Goal: Information Seeking & Learning: Learn about a topic

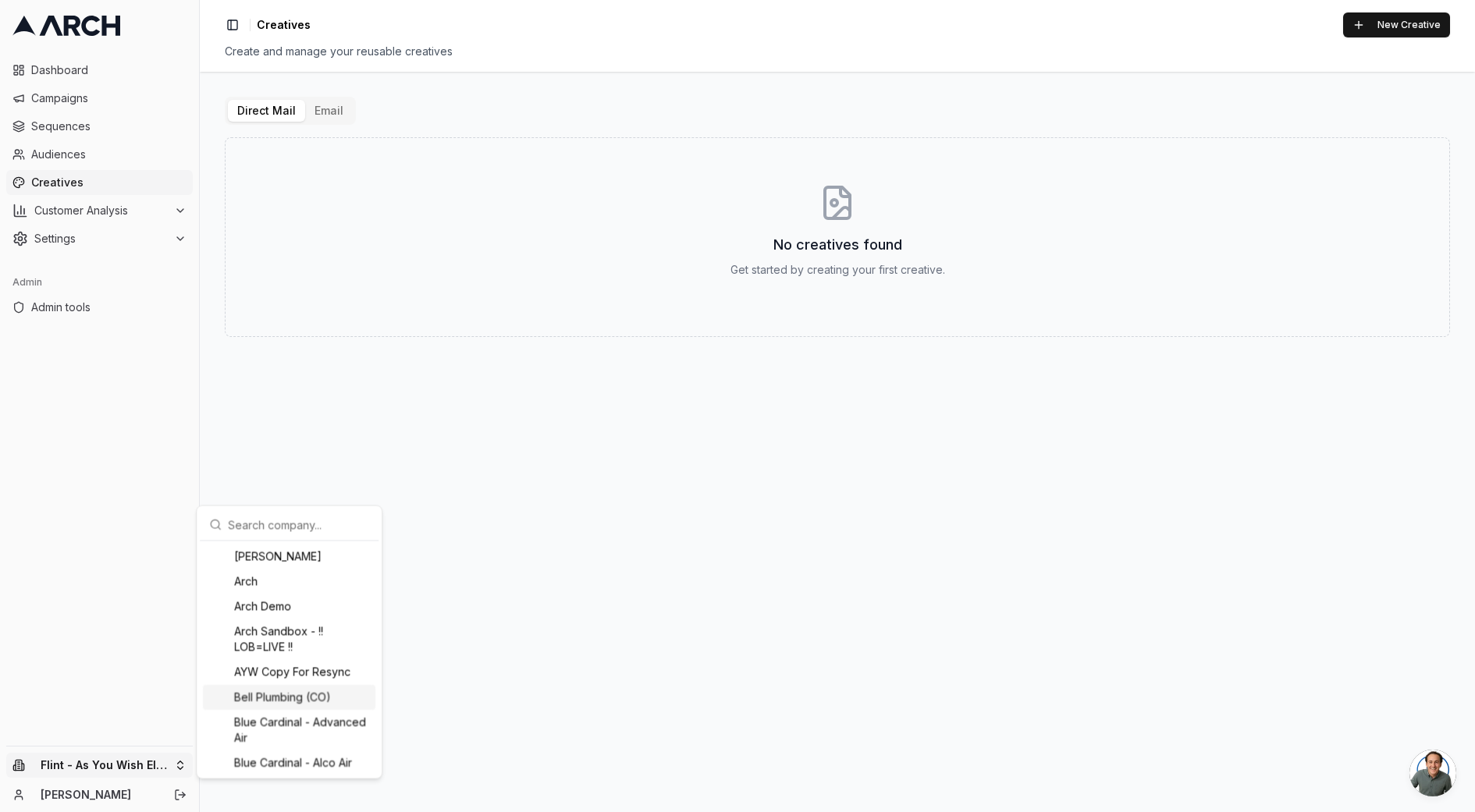
click at [293, 691] on div "Bell Plumbing (CO)" at bounding box center [289, 698] width 172 height 25
click at [183, 350] on html "Dashboard Campaigns Sequences Audiences Creatives Customer Analysis Settings Ad…" at bounding box center [738, 406] width 1475 height 812
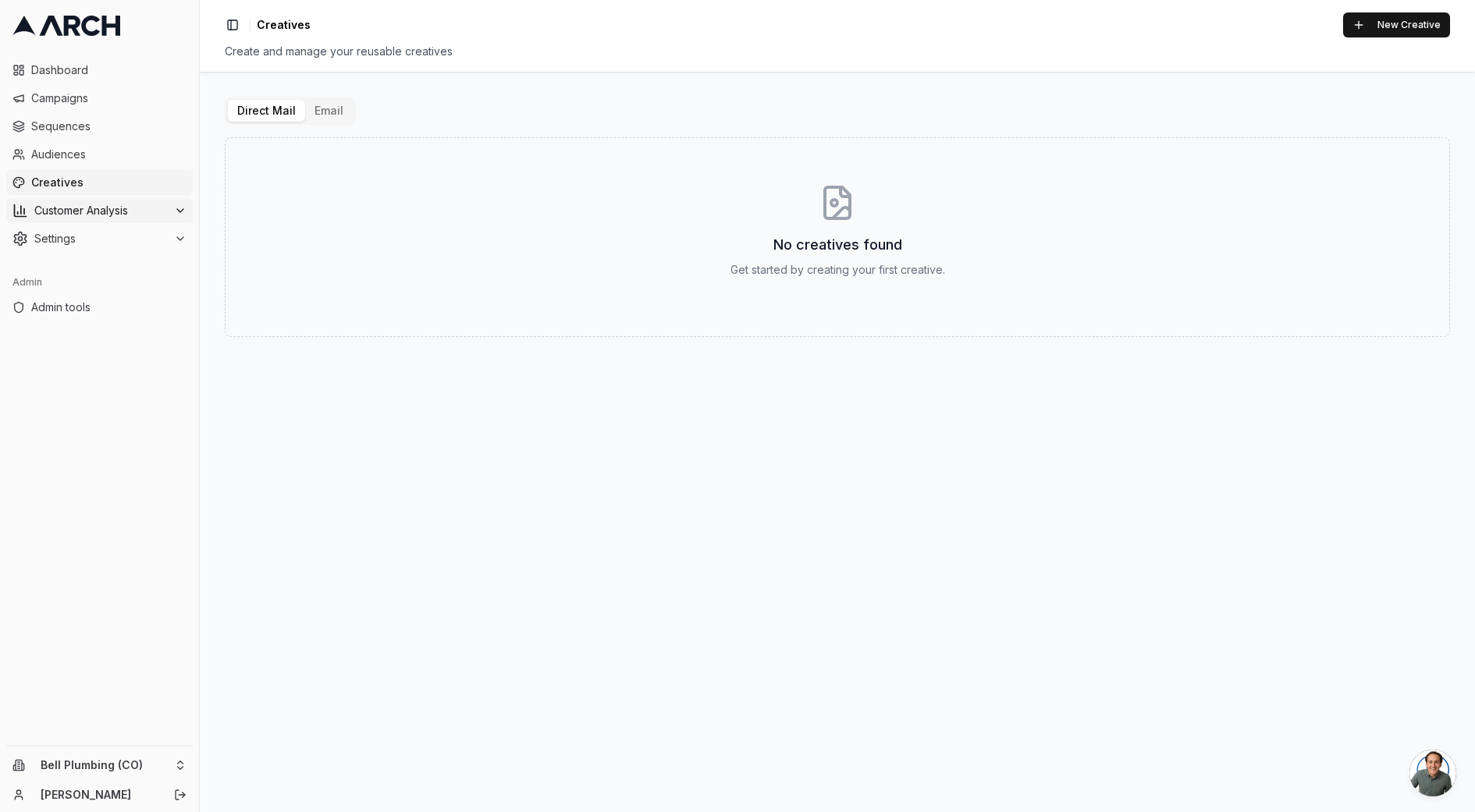
click at [79, 211] on span "Customer Analysis" at bounding box center [100, 210] width 133 height 16
click at [100, 239] on span "Overview" at bounding box center [82, 235] width 50 height 16
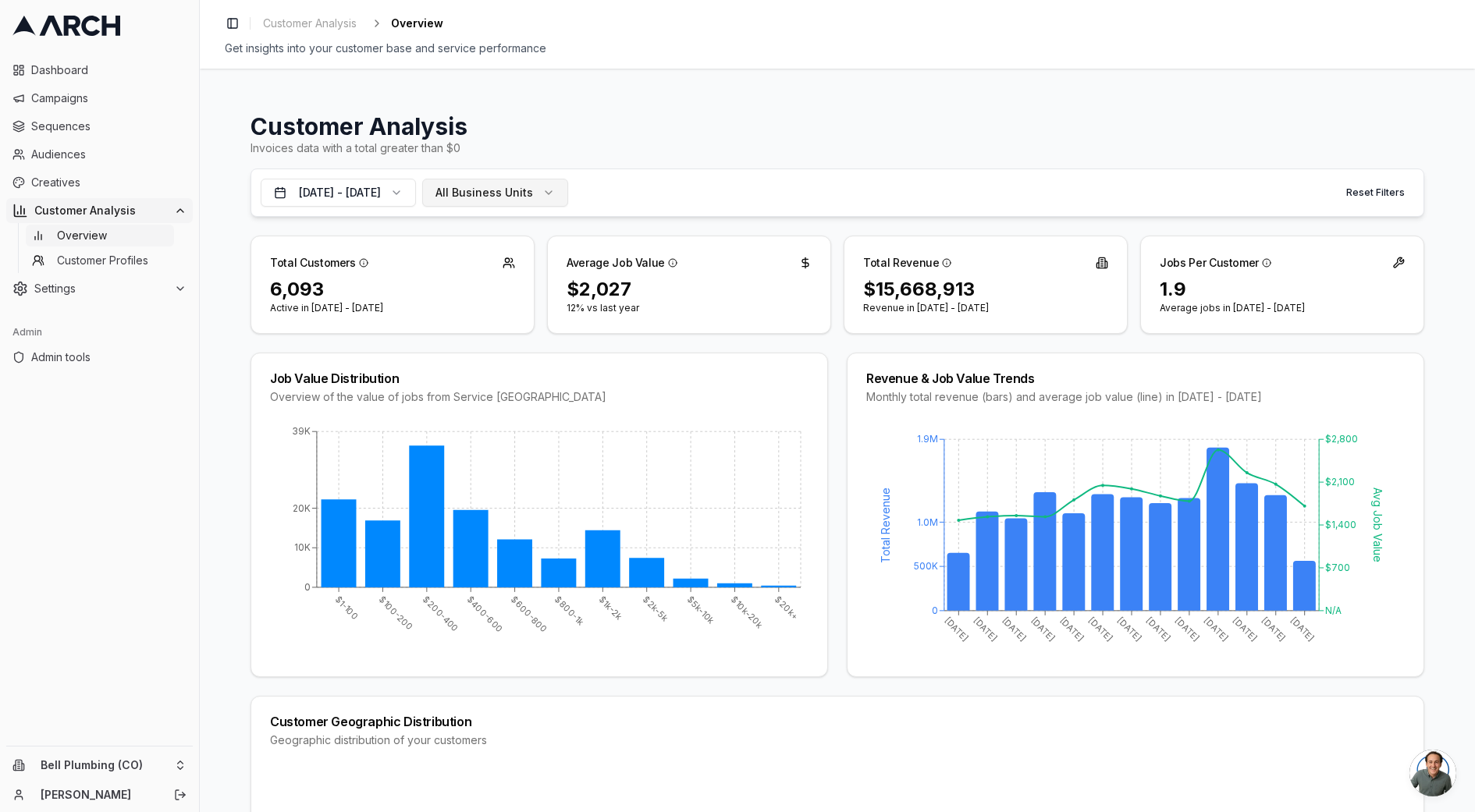
click at [533, 189] on span "All Business Units" at bounding box center [484, 192] width 98 height 16
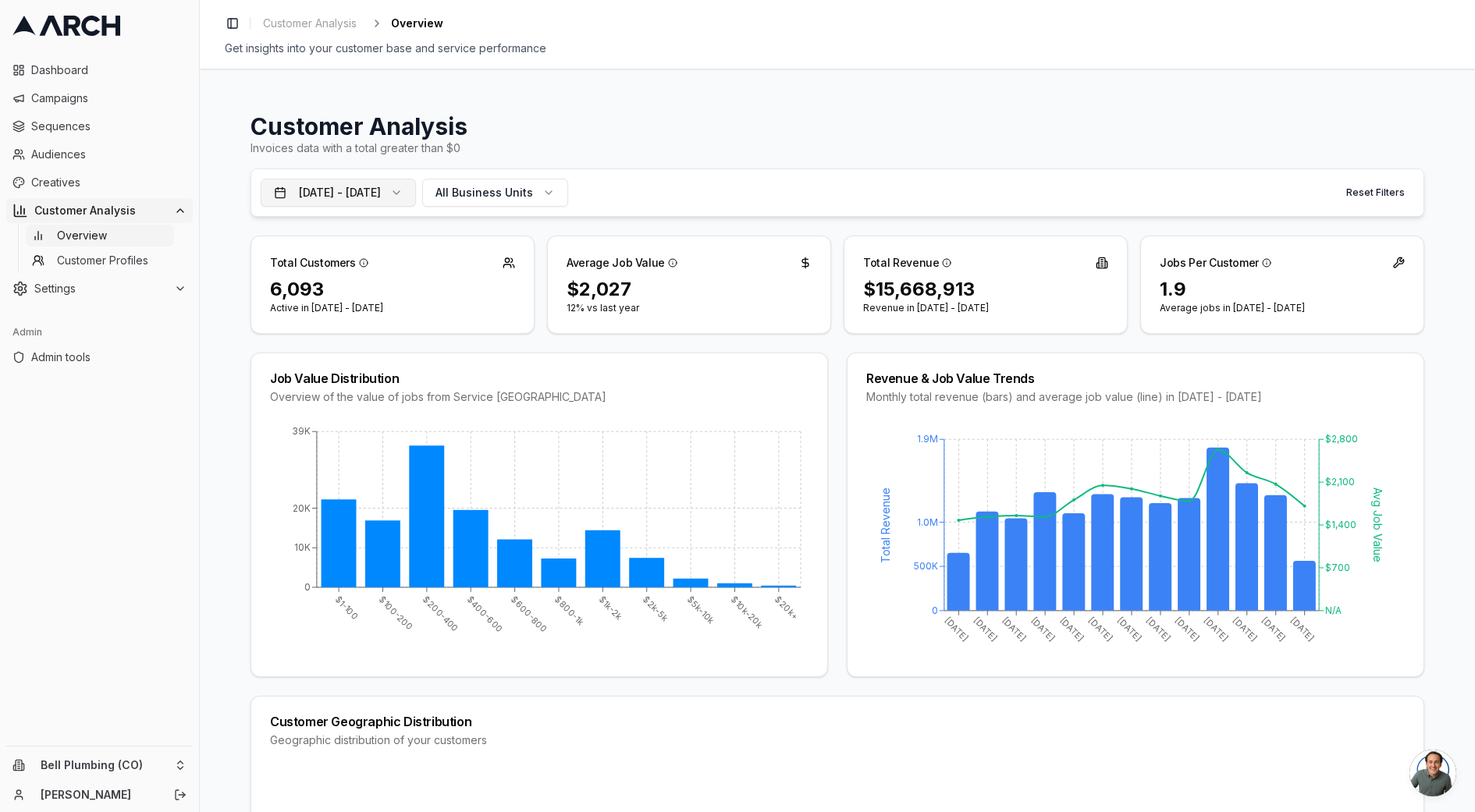
click at [416, 197] on button "Oct 16, 2024 - Oct 15, 2025" at bounding box center [339, 193] width 156 height 28
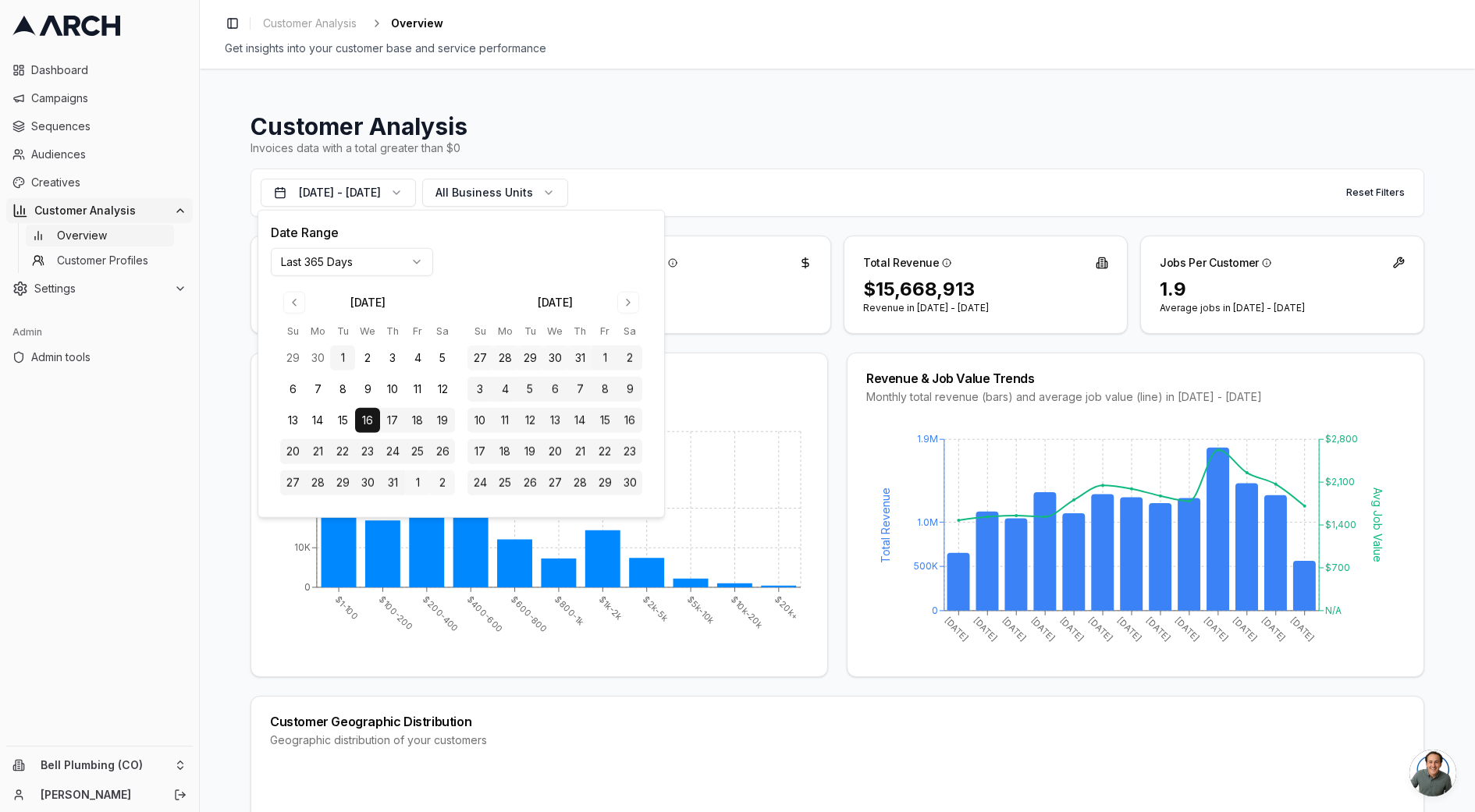
click at [343, 358] on button "1" at bounding box center [343, 358] width 25 height 25
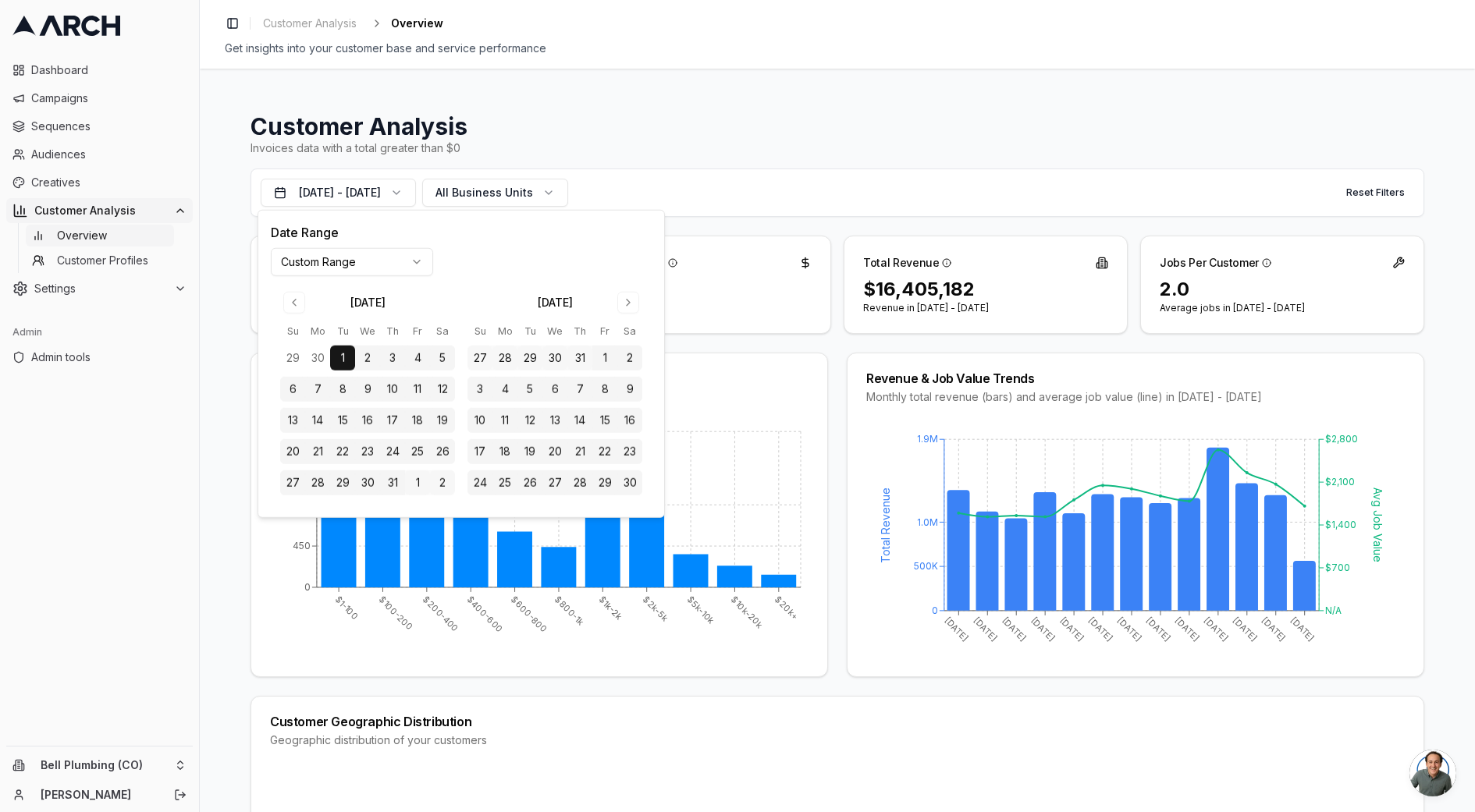
click at [411, 267] on html "Dashboard Campaigns Sequences Audiences Creatives Customer Analysis Overview Cu…" at bounding box center [738, 406] width 1475 height 812
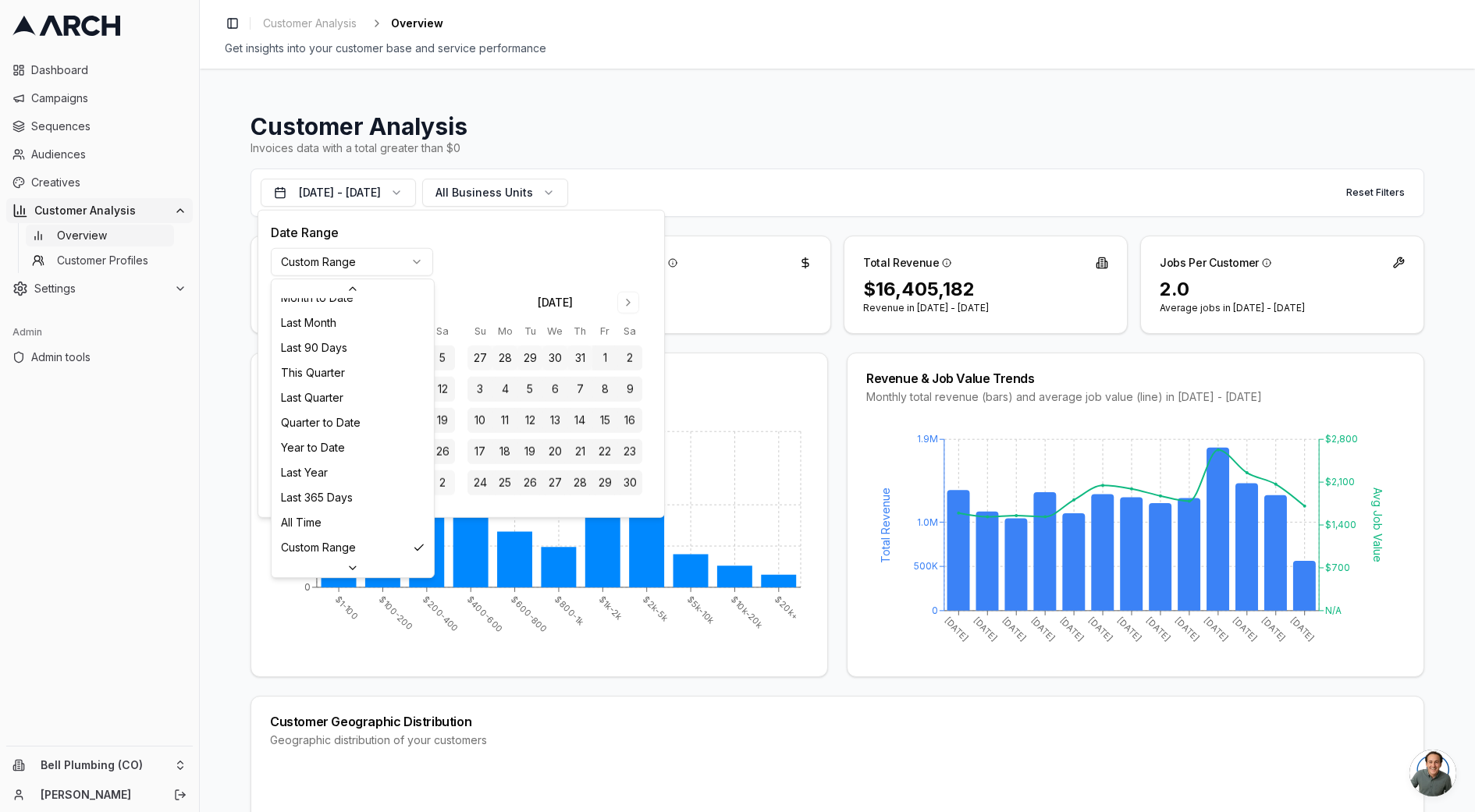
scroll to position [199, 0]
click at [626, 167] on html "Dashboard Campaigns Sequences Audiences Creatives Customer Analysis Overview Cu…" at bounding box center [738, 406] width 1475 height 812
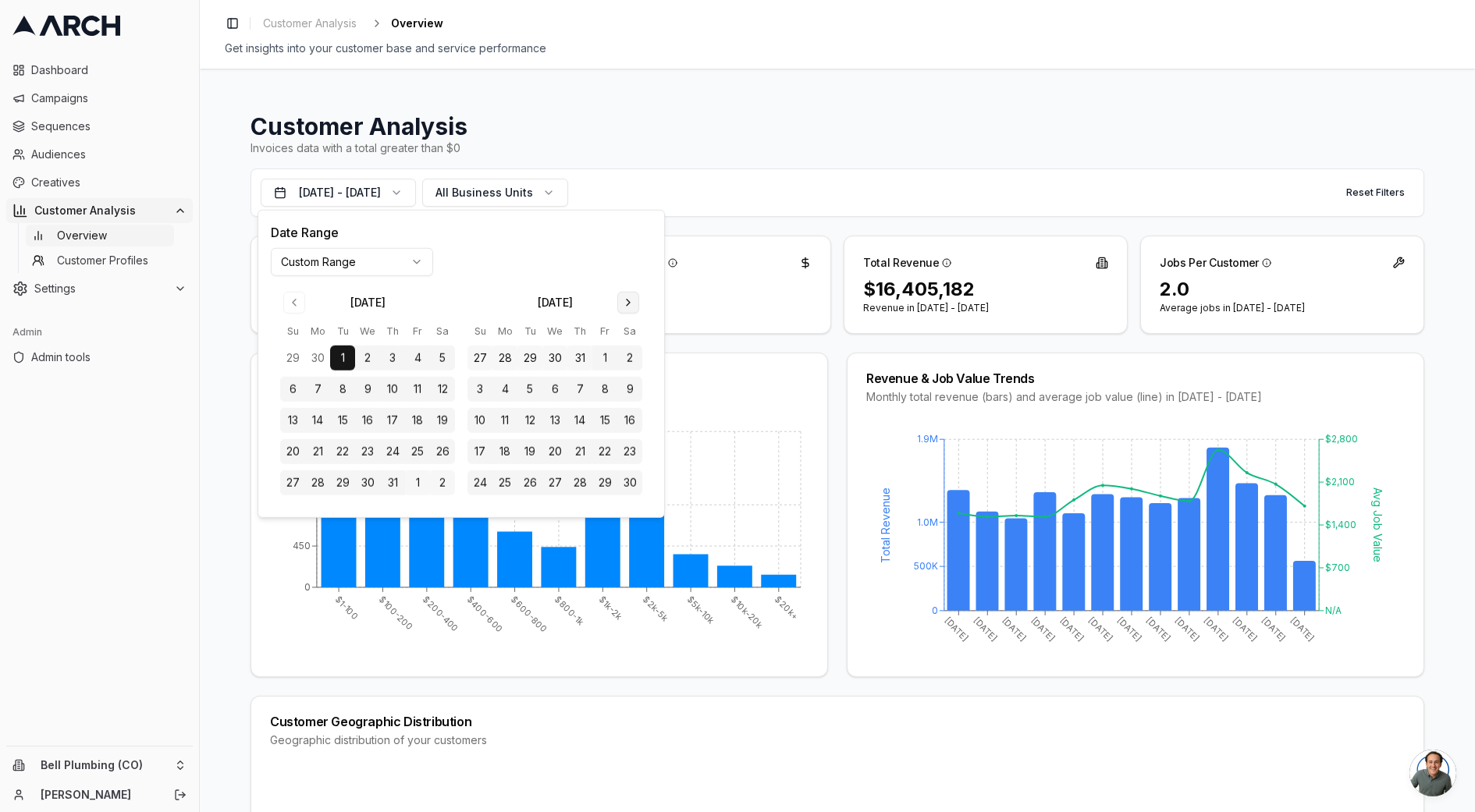
click at [631, 301] on button "Go to next month" at bounding box center [628, 303] width 22 height 22
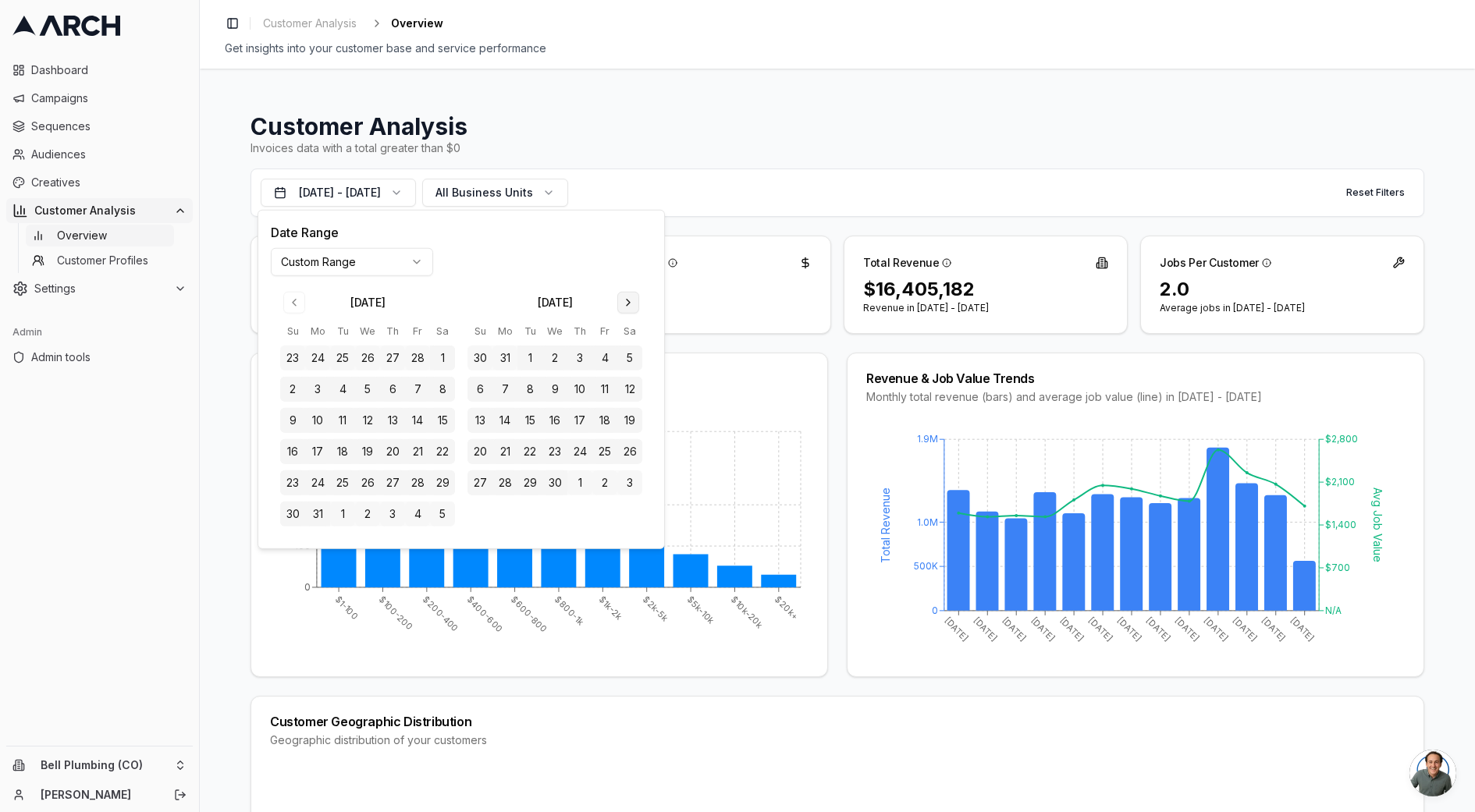
click at [631, 301] on button "Go to next month" at bounding box center [628, 303] width 22 height 22
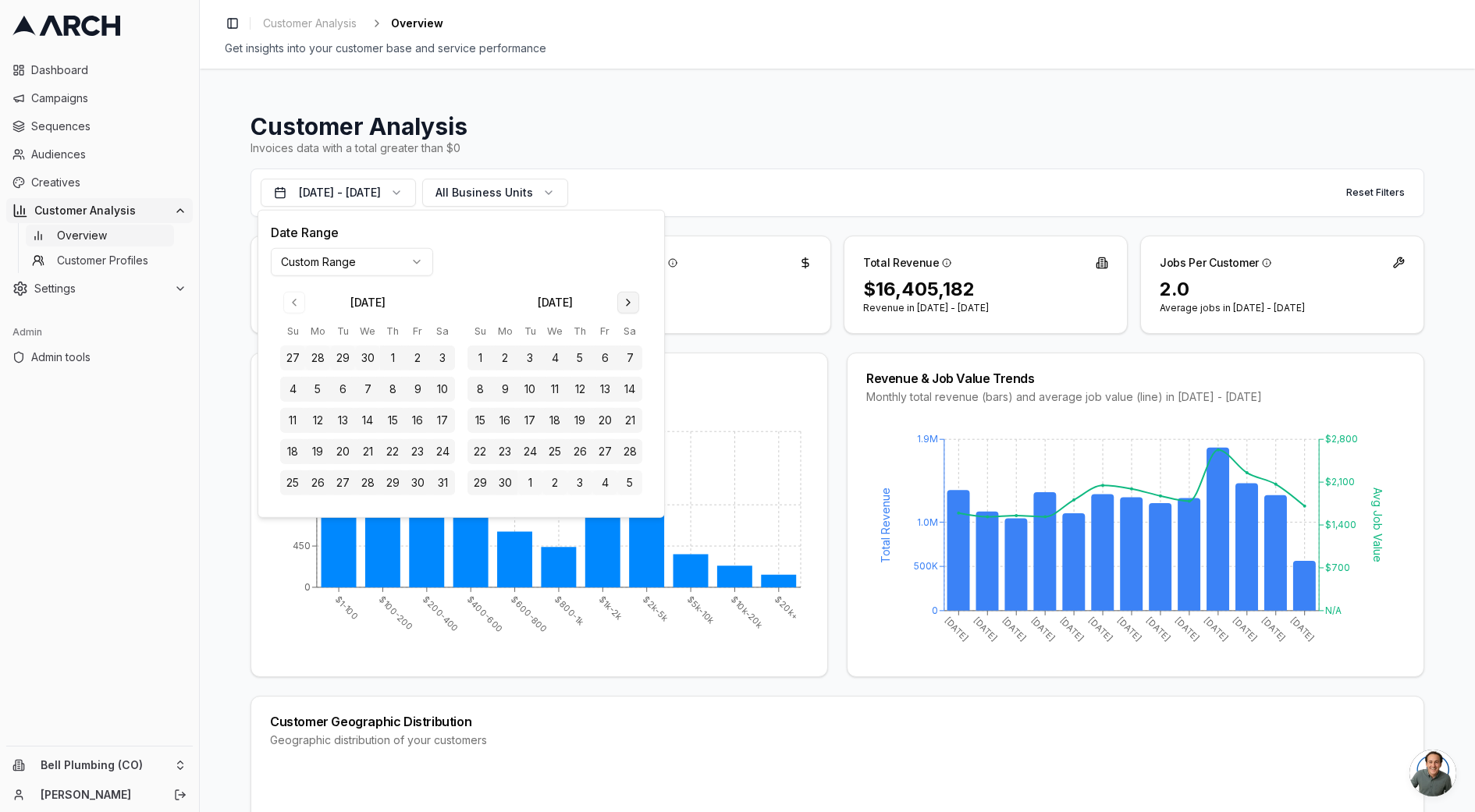
click at [631, 301] on button "Go to next month" at bounding box center [628, 303] width 22 height 22
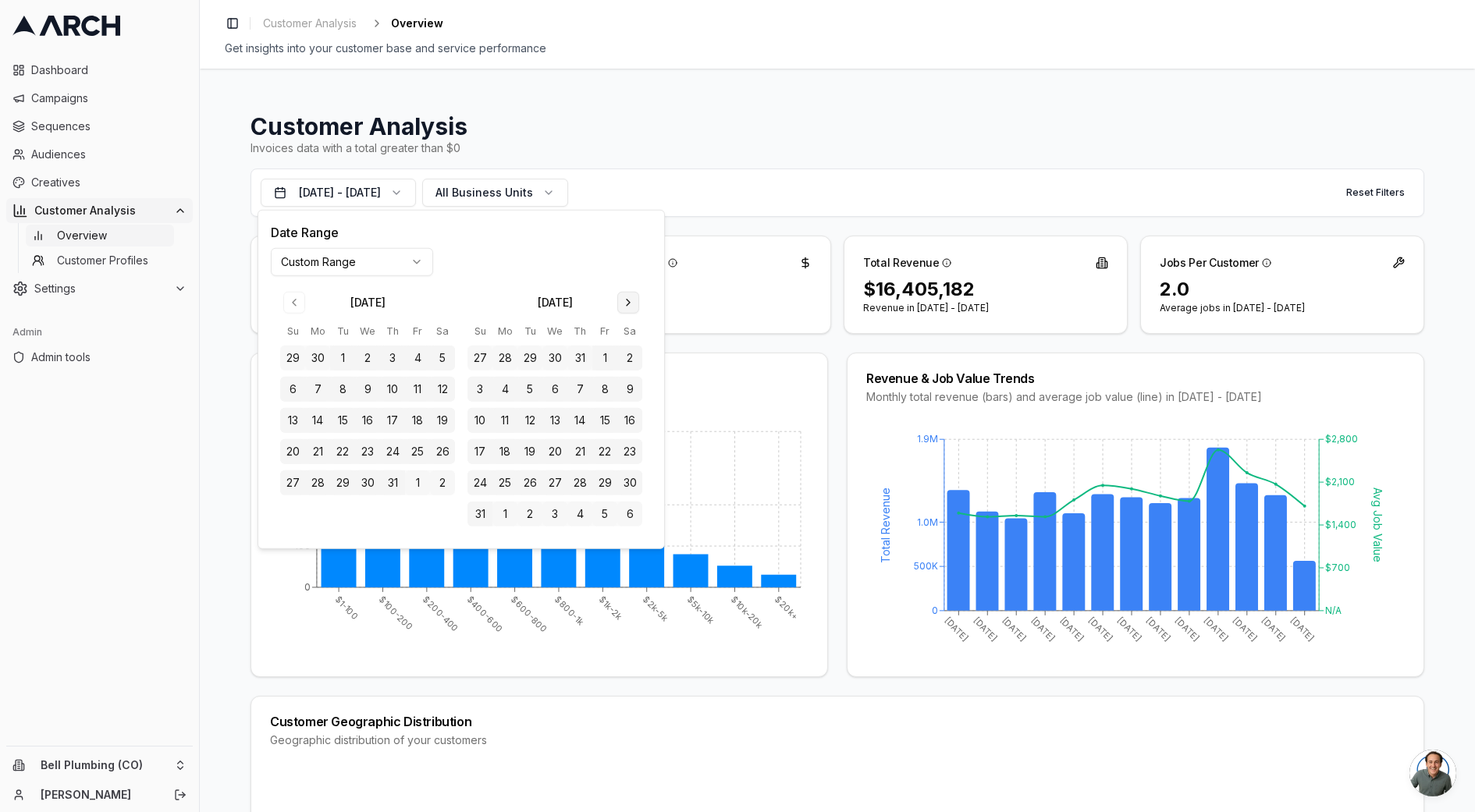
click at [631, 301] on button "Go to next month" at bounding box center [628, 303] width 22 height 22
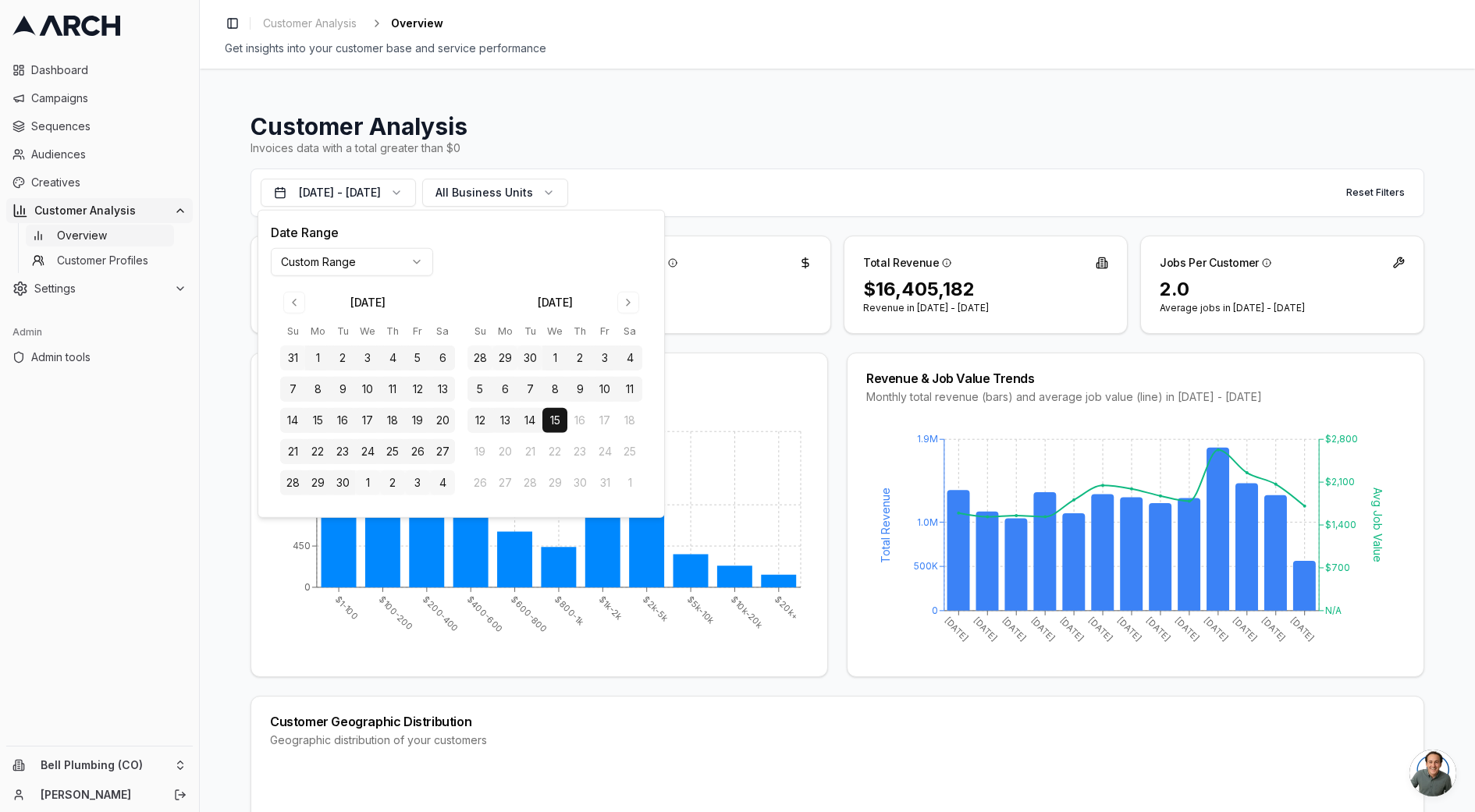
click at [557, 359] on button "1" at bounding box center [555, 358] width 25 height 25
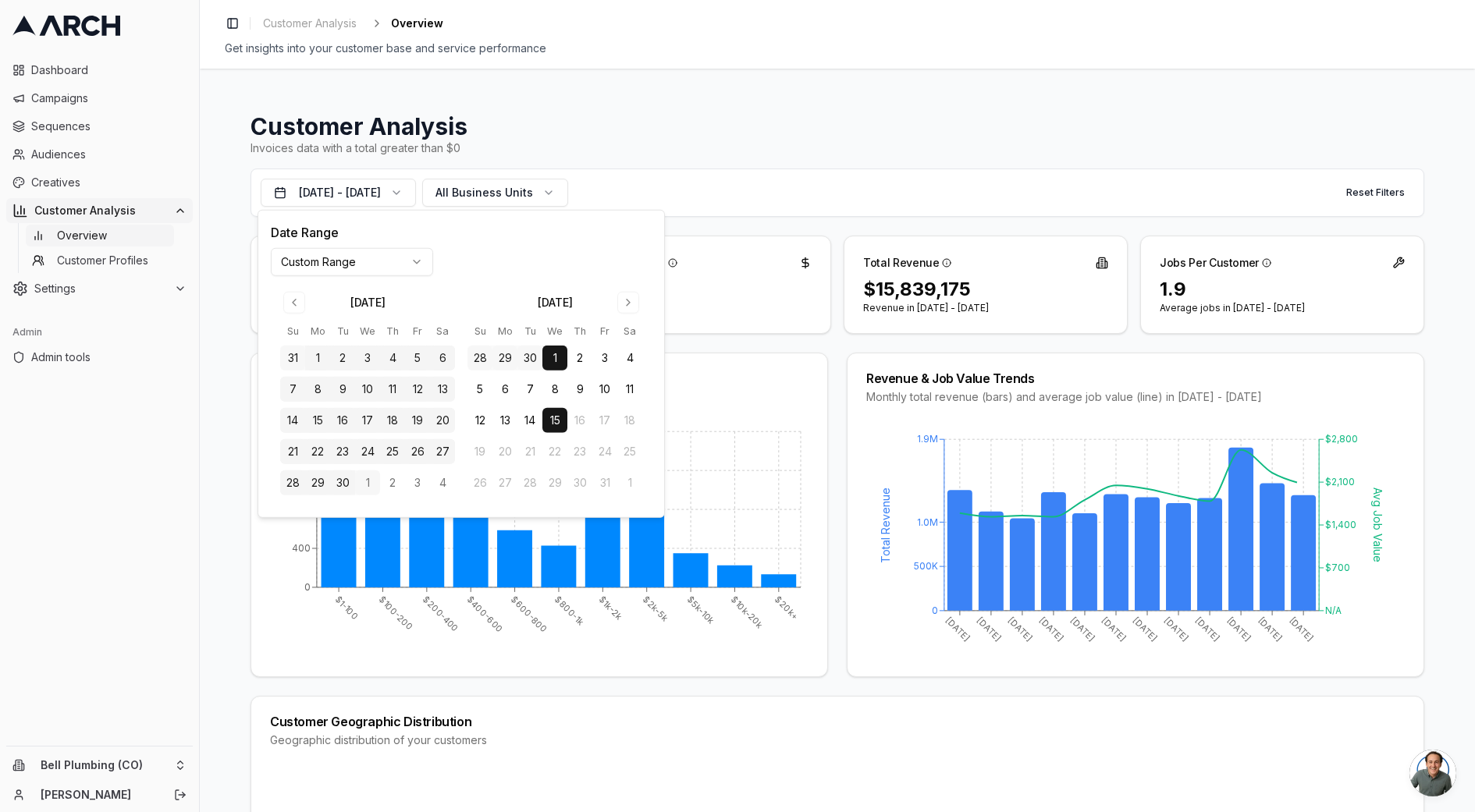
click at [638, 135] on h1 "Customer Analysis" at bounding box center [838, 127] width 1174 height 28
